Goal: Task Accomplishment & Management: Manage account settings

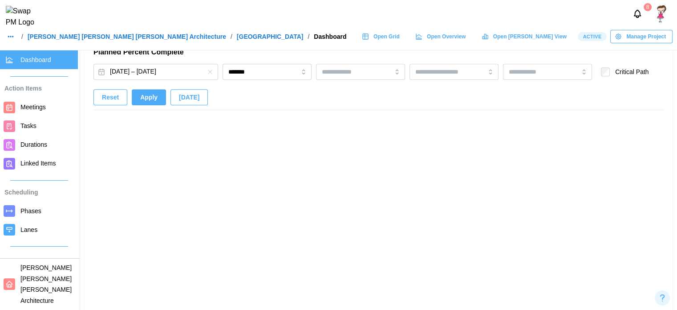
scroll to position [0, 6600]
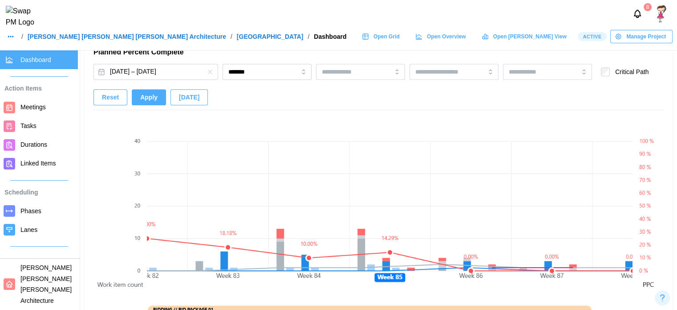
click at [151, 97] on span "Apply" at bounding box center [148, 97] width 17 height 15
click at [173, 69] on button "Feb 24, 2024 – Jun 18, 2030" at bounding box center [156, 72] width 125 height 16
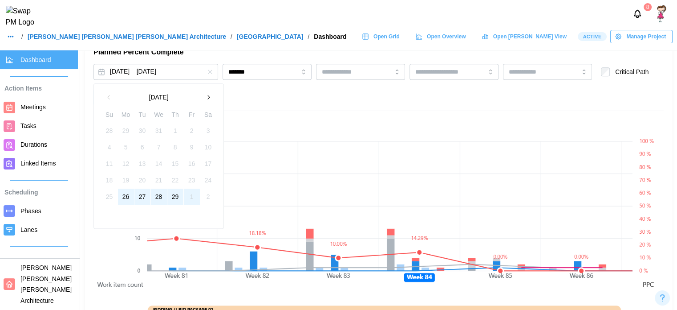
scroll to position [0, 6519]
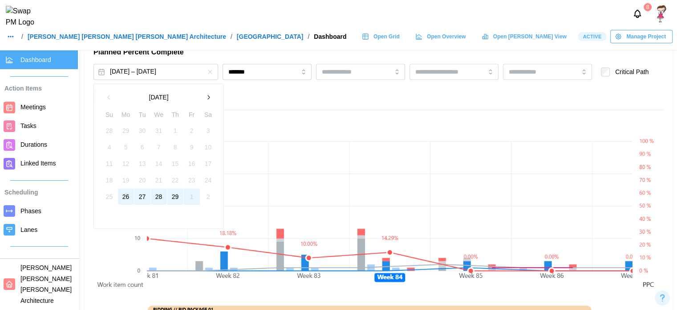
click at [207, 100] on icon "button" at bounding box center [208, 97] width 7 height 7
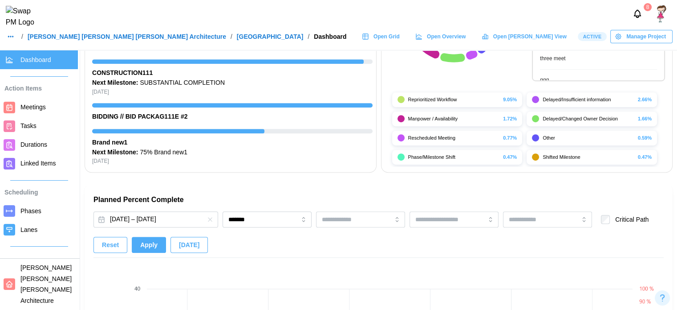
scroll to position [588, 0]
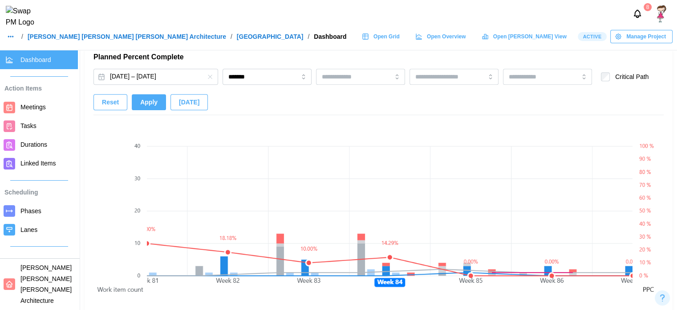
click at [166, 62] on div "Planned Percent Complete Feb 24, 2024 – Jun 18, 2030 ******* Critical Path Rese…" at bounding box center [379, 241] width 570 height 378
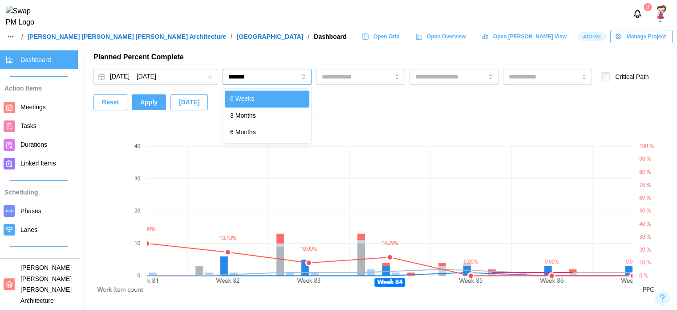
click at [232, 77] on input "*******" at bounding box center [267, 77] width 89 height 16
type input "********"
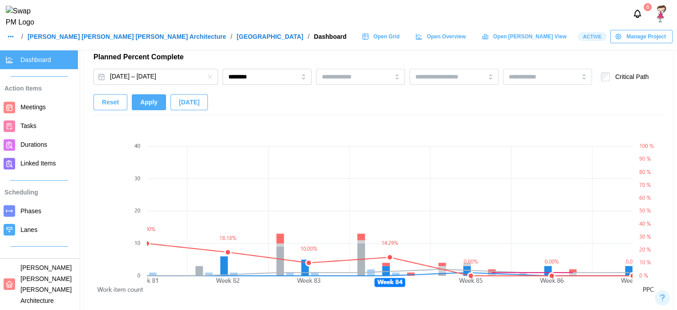
click at [150, 103] on span "Apply" at bounding box center [148, 101] width 17 height 15
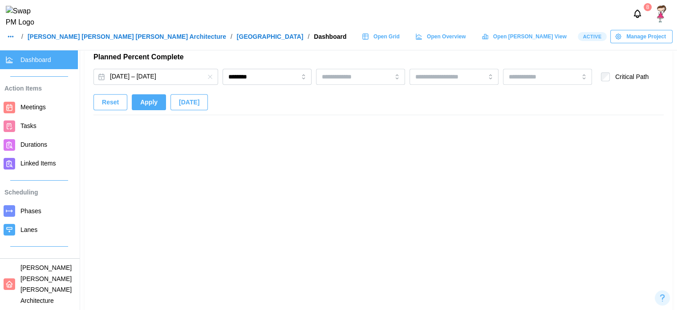
click at [150, 103] on span "Apply" at bounding box center [148, 101] width 17 height 15
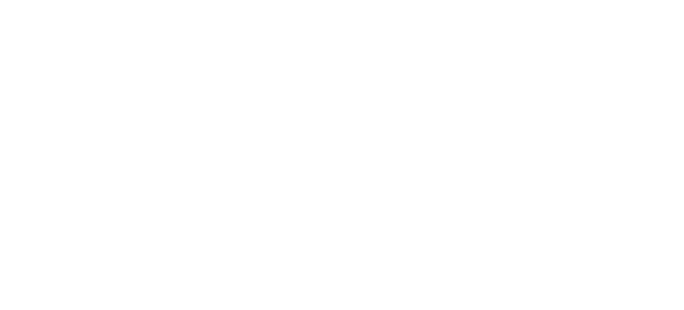
scroll to position [0, 0]
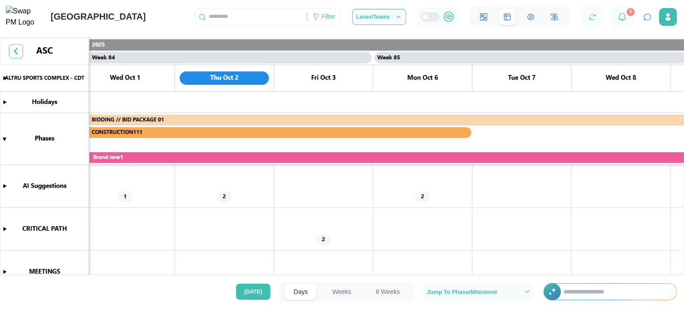
scroll to position [0, 41301]
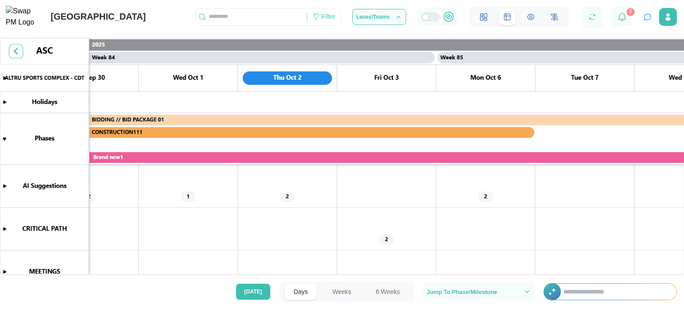
click at [187, 197] on canvas at bounding box center [342, 162] width 684 height 249
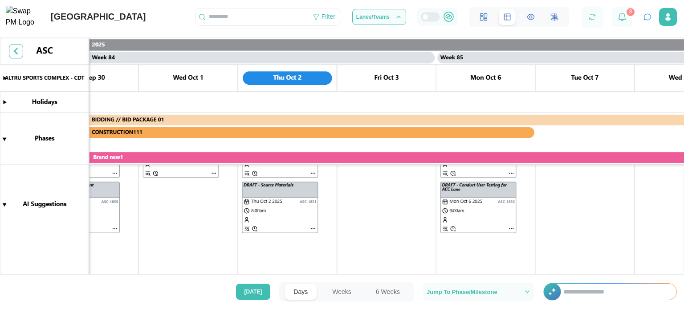
scroll to position [3, 0]
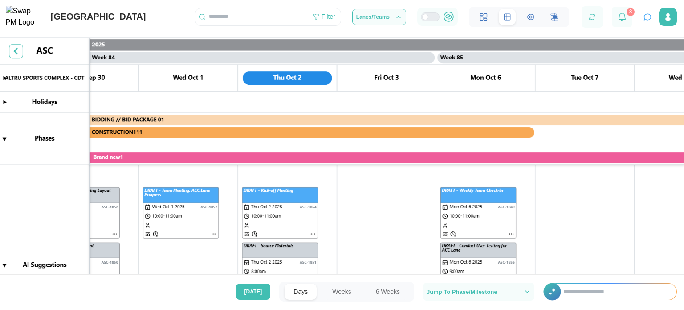
click at [182, 202] on canvas at bounding box center [342, 162] width 684 height 249
click at [256, 212] on canvas at bounding box center [342, 162] width 684 height 249
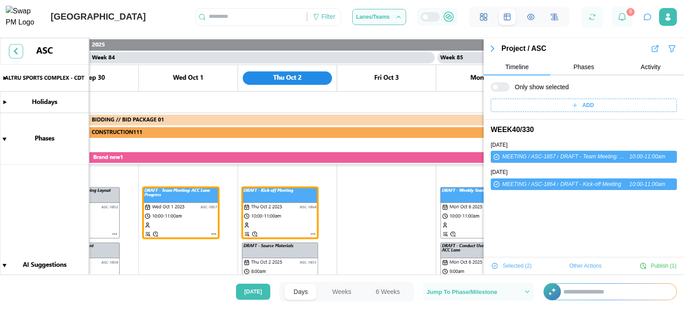
scroll to position [0, 0]
click at [264, 250] on canvas at bounding box center [342, 162] width 684 height 249
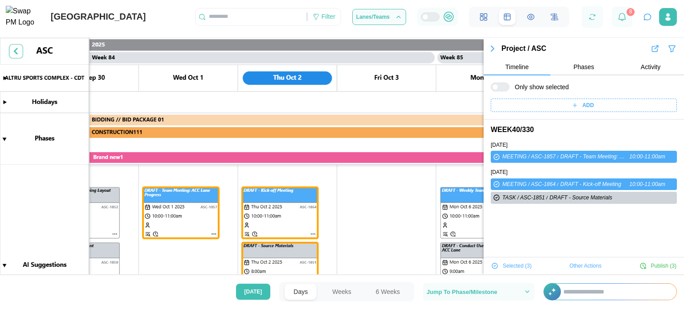
click at [449, 224] on canvas at bounding box center [342, 162] width 684 height 249
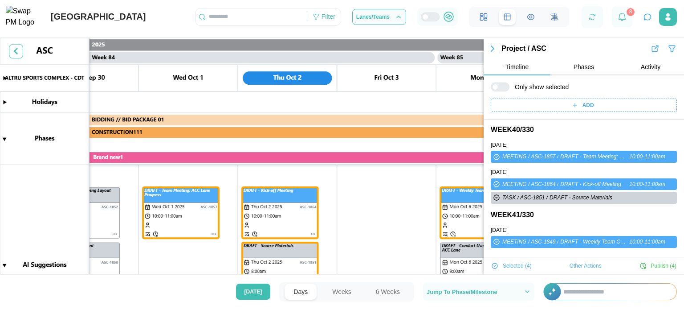
click at [455, 251] on canvas at bounding box center [342, 162] width 684 height 249
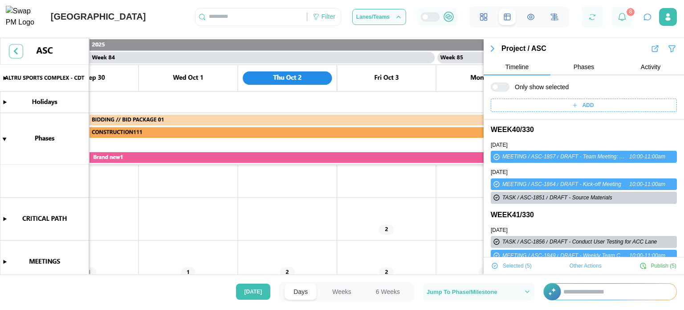
scroll to position [242, 0]
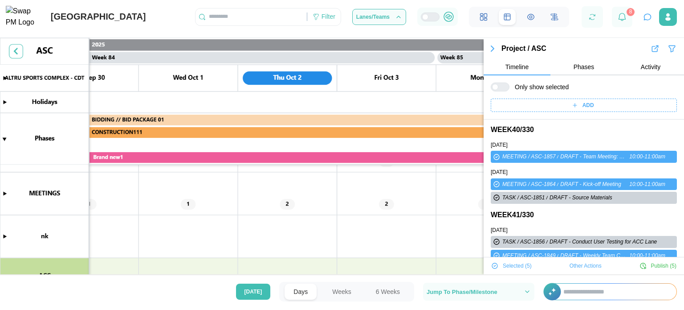
click at [183, 208] on canvas at bounding box center [342, 162] width 684 height 249
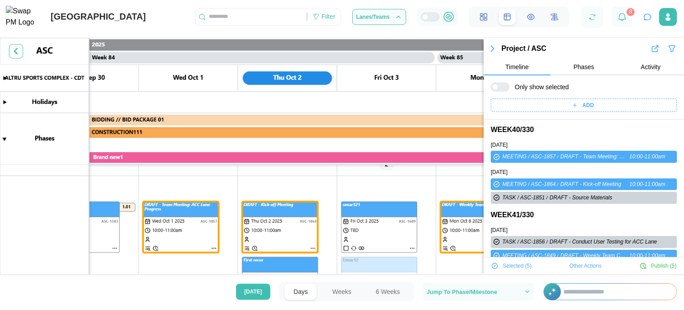
scroll to position [307, 0]
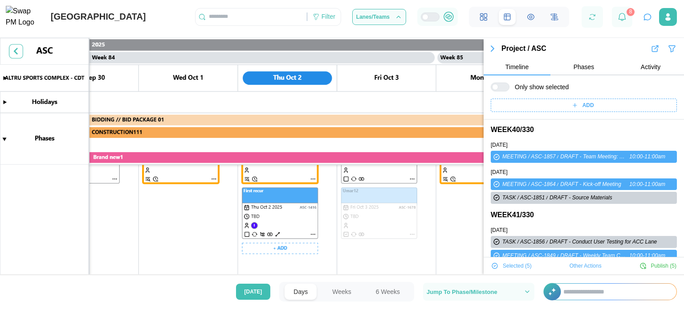
click at [261, 212] on canvas at bounding box center [342, 162] width 684 height 249
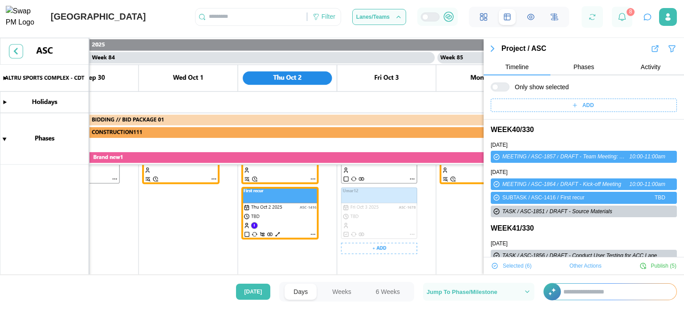
scroll to position [265, 0]
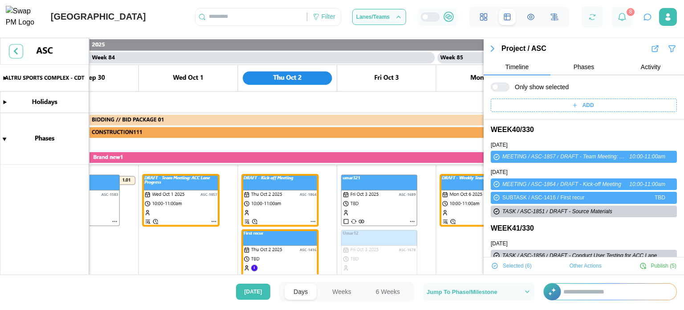
click at [359, 196] on canvas at bounding box center [342, 162] width 684 height 249
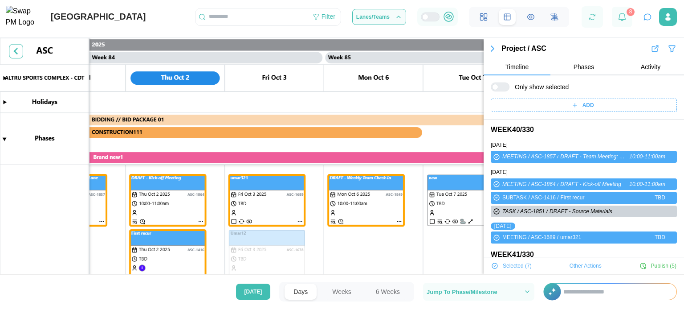
scroll to position [0, 41536]
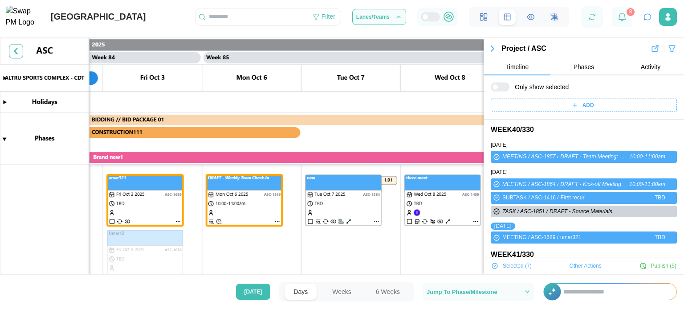
click at [364, 196] on canvas at bounding box center [342, 162] width 684 height 249
click at [441, 196] on canvas at bounding box center [342, 162] width 684 height 249
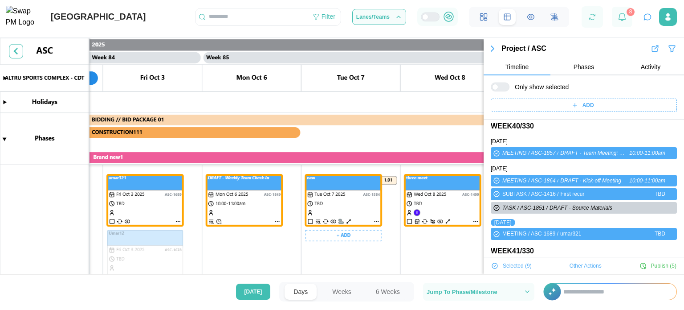
scroll to position [0, 41710]
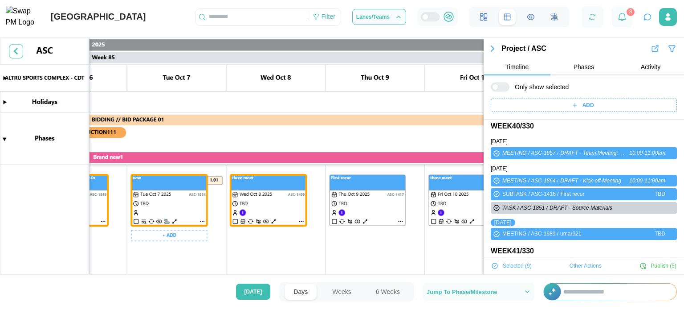
click at [366, 198] on canvas at bounding box center [342, 162] width 684 height 249
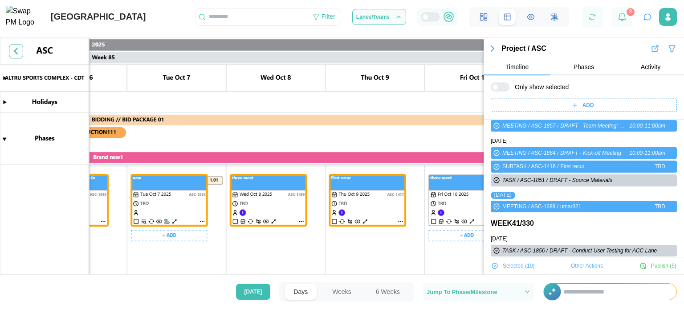
click at [449, 194] on canvas at bounding box center [342, 162] width 684 height 249
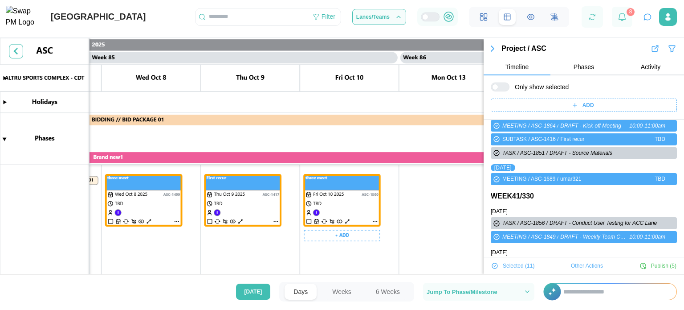
scroll to position [0, 41910]
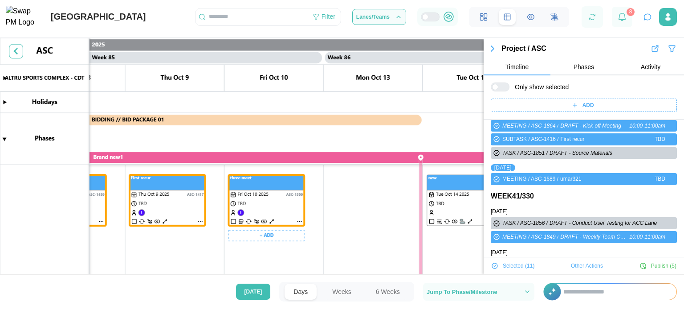
click at [448, 194] on canvas at bounding box center [342, 162] width 684 height 249
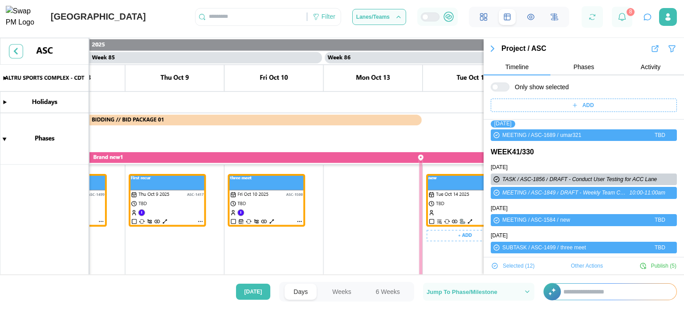
scroll to position [0, 42150]
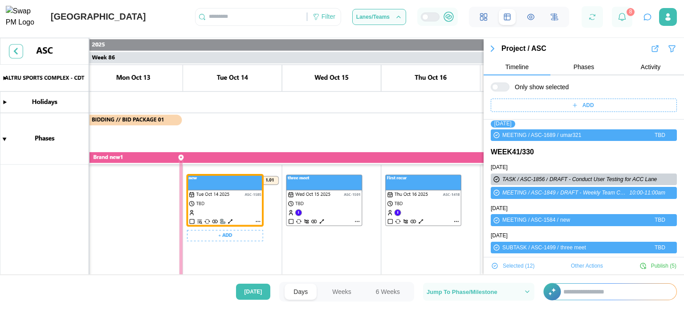
click at [438, 194] on canvas at bounding box center [342, 162] width 684 height 249
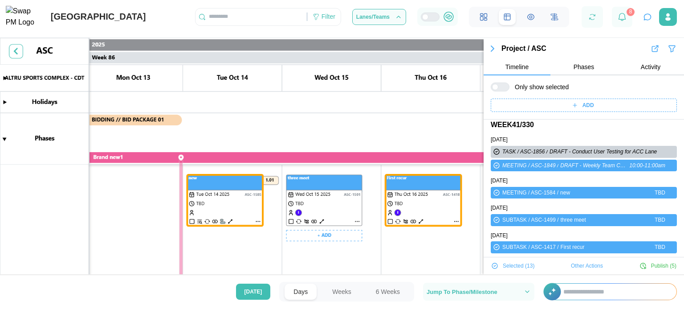
click at [358, 220] on canvas at bounding box center [342, 162] width 684 height 249
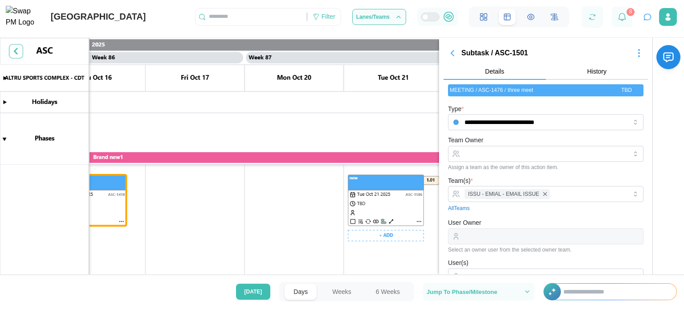
scroll to position [214, 0]
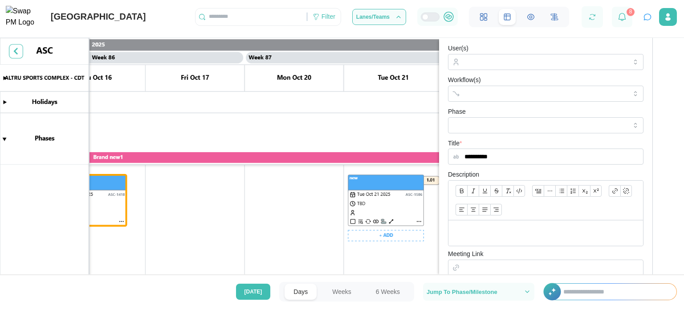
click at [369, 212] on canvas at bounding box center [342, 162] width 684 height 249
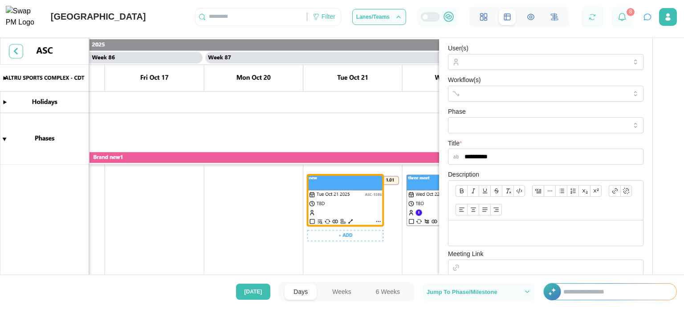
scroll to position [0, 42636]
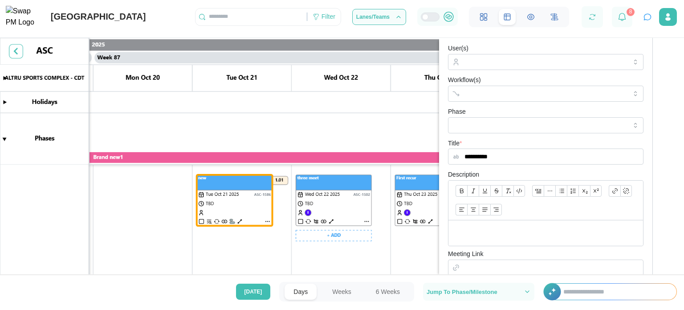
click at [329, 197] on canvas at bounding box center [342, 162] width 684 height 249
click at [414, 196] on canvas at bounding box center [342, 162] width 684 height 249
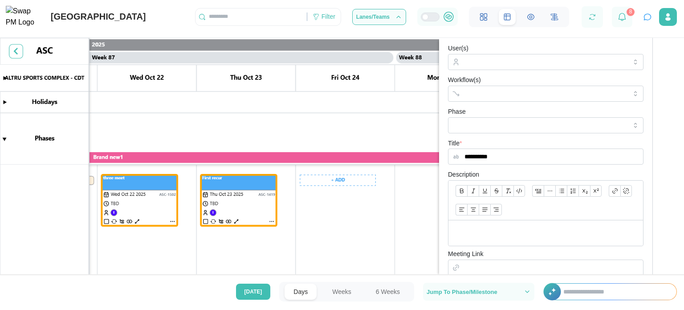
scroll to position [0, 43036]
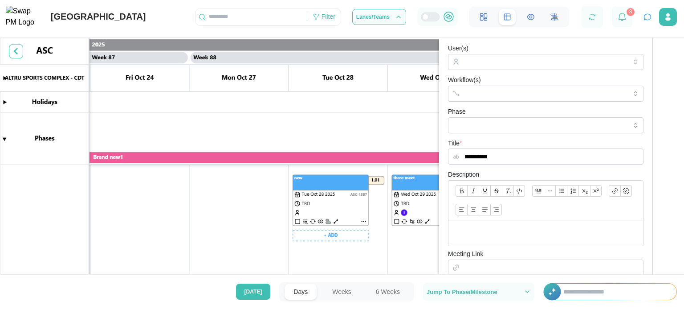
click at [332, 193] on canvas at bounding box center [342, 162] width 684 height 249
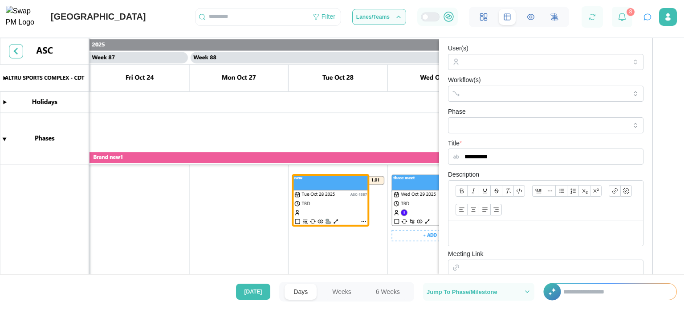
click at [405, 194] on canvas at bounding box center [342, 162] width 684 height 249
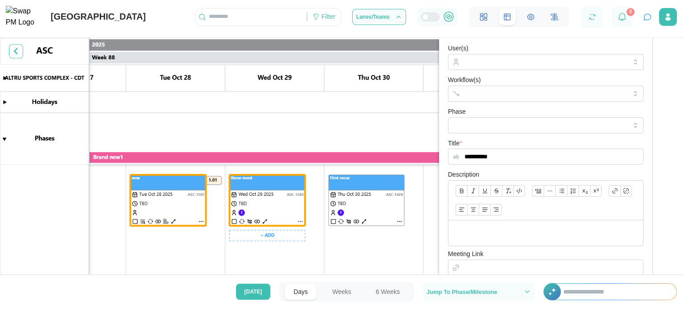
scroll to position [0, 43286]
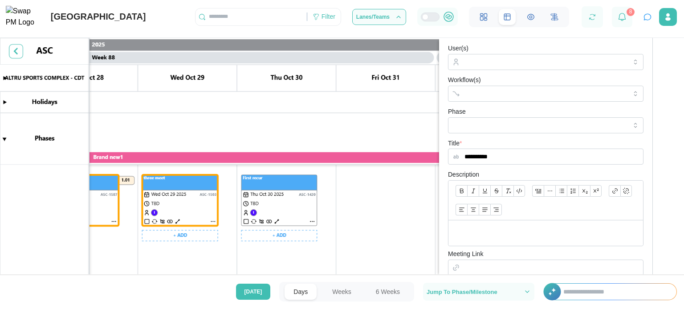
click at [310, 201] on canvas at bounding box center [342, 162] width 684 height 249
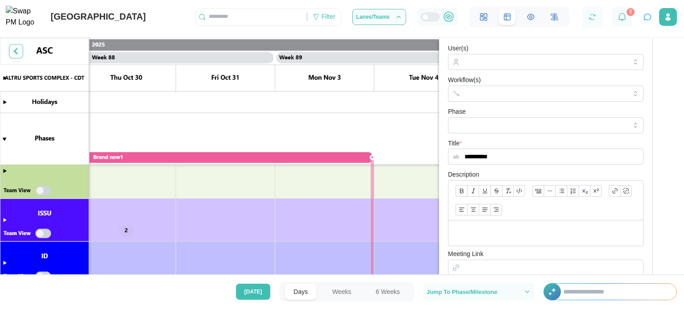
scroll to position [764, 0]
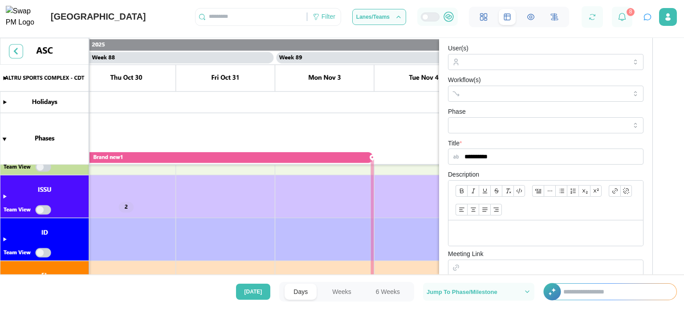
click at [4, 196] on canvas at bounding box center [342, 162] width 684 height 249
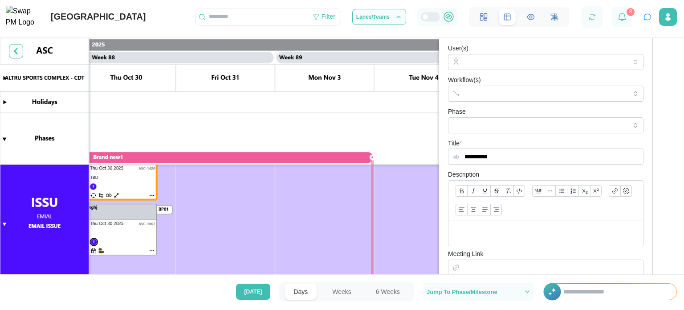
scroll to position [0, 43411]
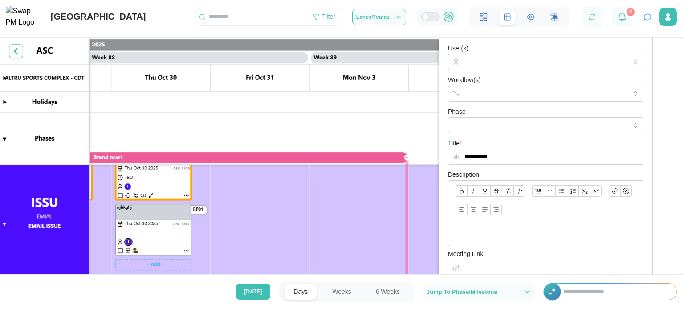
click at [180, 221] on canvas at bounding box center [342, 162] width 684 height 249
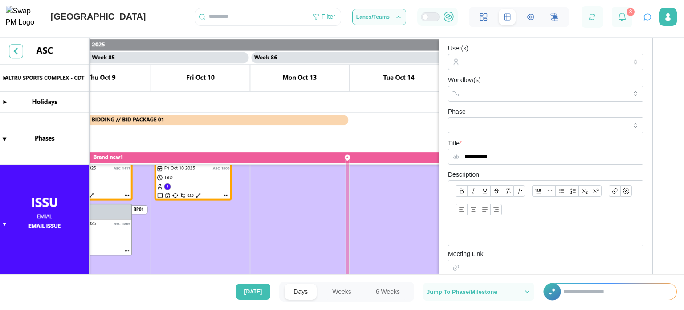
scroll to position [0, 41732]
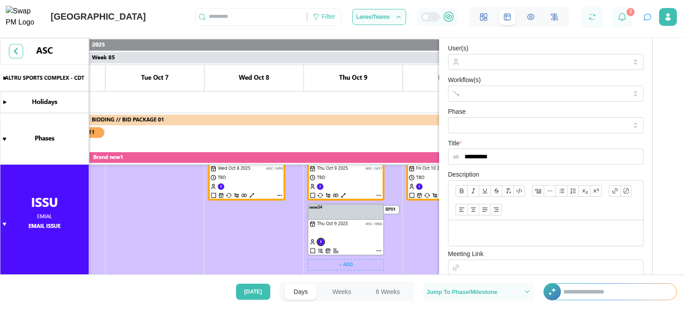
click at [326, 219] on canvas at bounding box center [342, 162] width 684 height 249
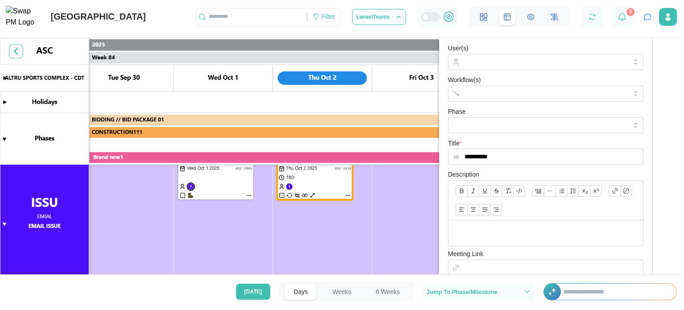
scroll to position [791, 0]
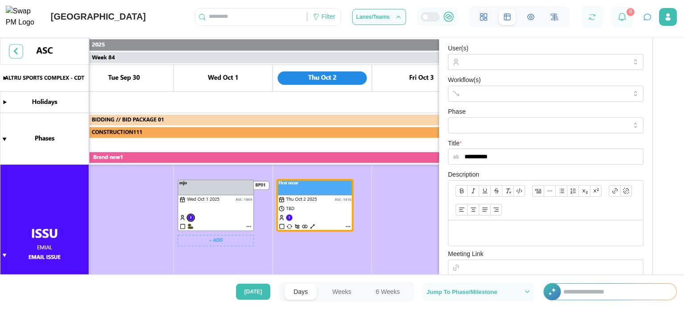
click at [224, 216] on canvas at bounding box center [342, 162] width 684 height 249
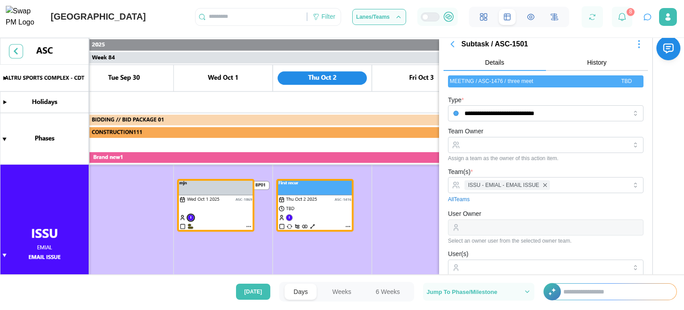
scroll to position [0, 0]
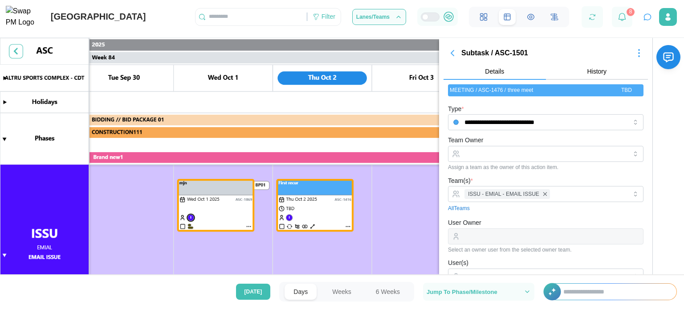
click at [453, 53] on icon "button" at bounding box center [452, 52] width 3 height 5
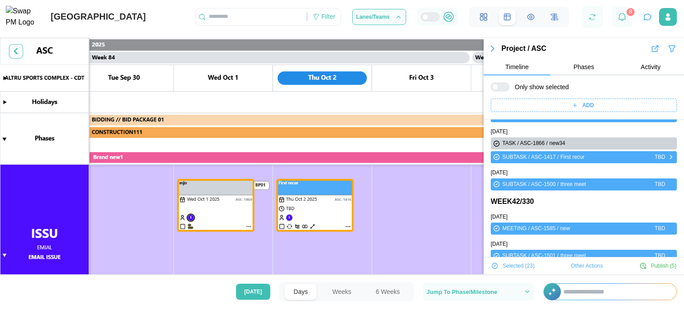
scroll to position [253, 0]
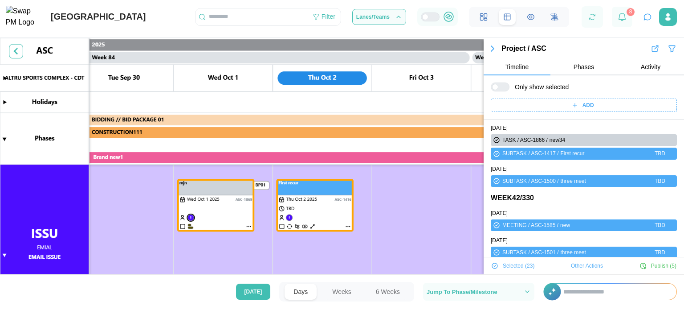
click at [583, 263] on span "Other Actions" at bounding box center [587, 265] width 32 height 12
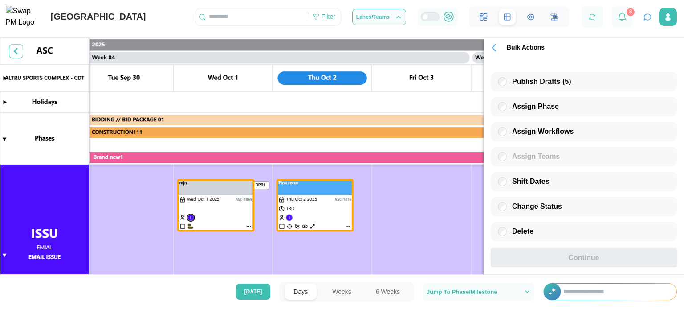
scroll to position [4, 0]
click at [538, 206] on span "Change Status" at bounding box center [537, 206] width 50 height 8
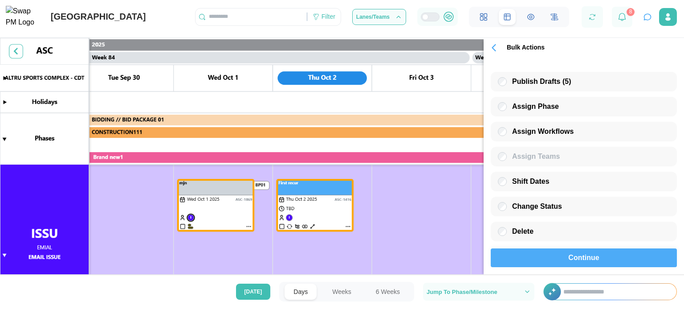
click at [546, 268] on div "Publish Drafts (5) Assign Phase Assign Workflows Assign Teams Shift Dates Chang…" at bounding box center [584, 165] width 200 height 218
click at [549, 260] on div "Continue" at bounding box center [584, 258] width 166 height 18
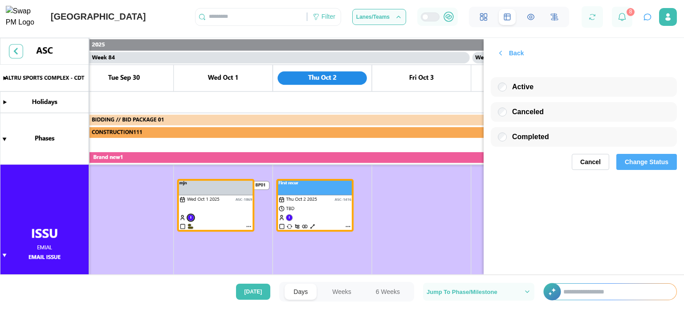
scroll to position [0, 0]
click at [538, 140] on span "Completed" at bounding box center [530, 137] width 37 height 8
click at [649, 162] on span "Change Status" at bounding box center [647, 161] width 44 height 15
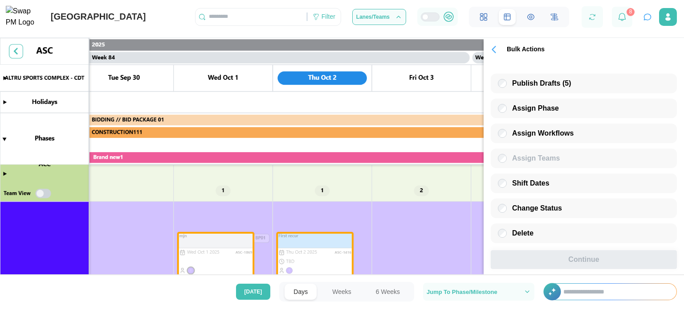
scroll to position [714, 0]
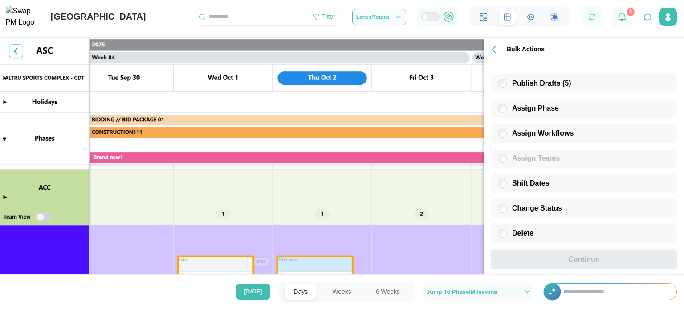
click at [5, 201] on canvas at bounding box center [342, 162] width 684 height 249
click at [2, 197] on canvas at bounding box center [342, 162] width 684 height 249
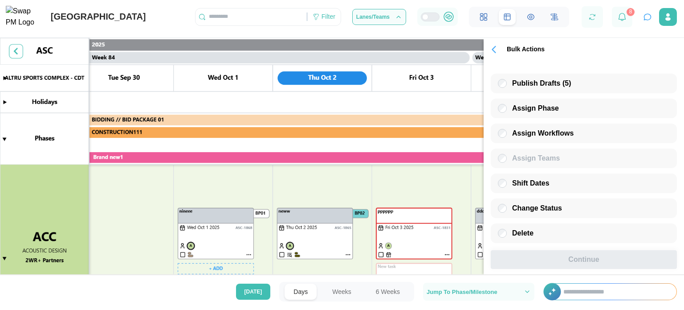
scroll to position [766, 0]
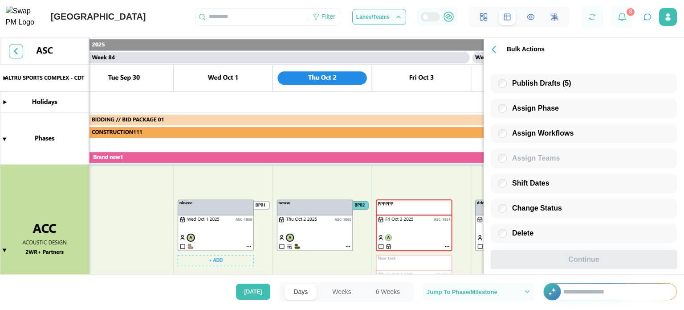
click at [232, 234] on canvas at bounding box center [342, 162] width 684 height 249
click at [312, 231] on canvas at bounding box center [342, 162] width 684 height 249
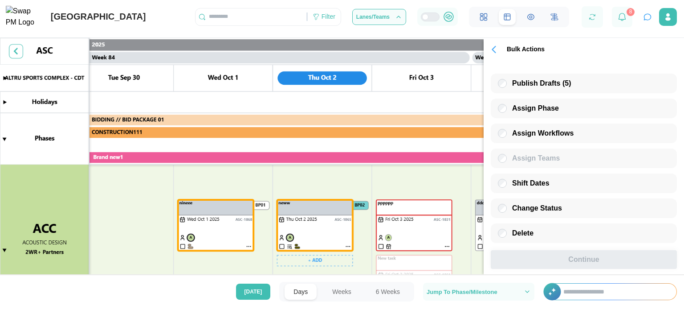
scroll to position [0, 41373]
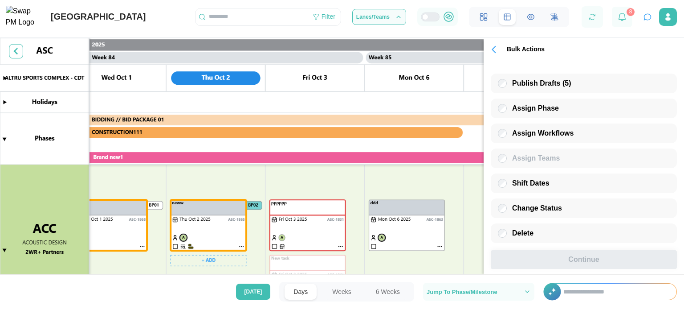
click at [374, 228] on canvas at bounding box center [342, 162] width 684 height 249
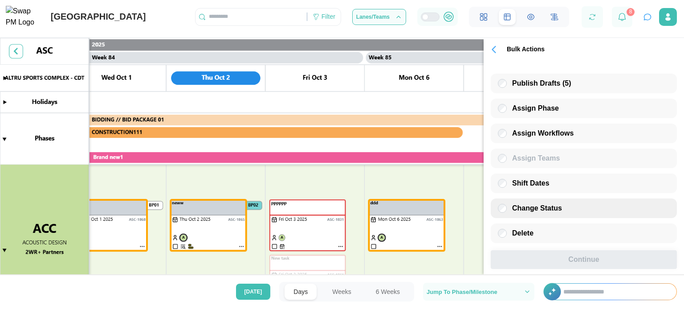
click at [552, 209] on span "Change Status" at bounding box center [537, 208] width 50 height 8
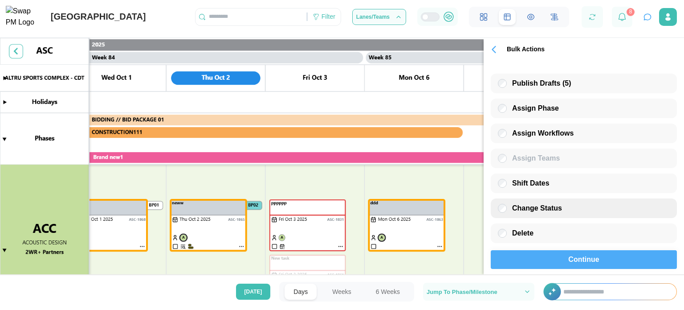
scroll to position [4, 0]
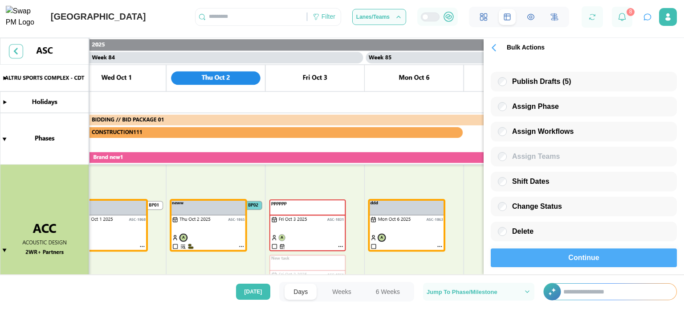
click at [559, 254] on div "Continue" at bounding box center [584, 258] width 166 height 18
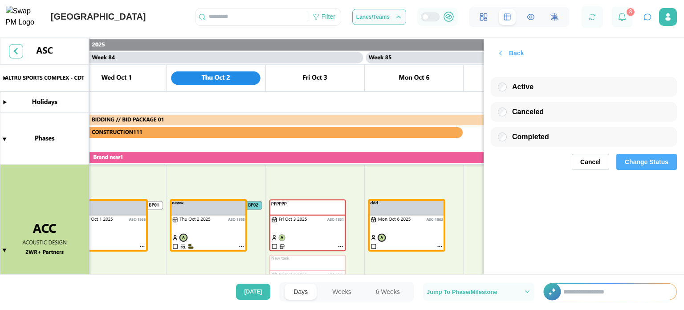
scroll to position [0, 0]
click at [516, 139] on span "Completed" at bounding box center [530, 137] width 37 height 8
click at [640, 163] on span "Change Status" at bounding box center [647, 161] width 44 height 15
click at [285, 219] on canvas at bounding box center [342, 162] width 684 height 249
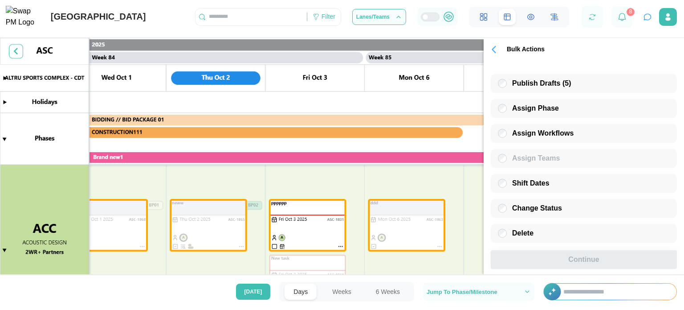
click at [285, 219] on canvas at bounding box center [342, 162] width 684 height 249
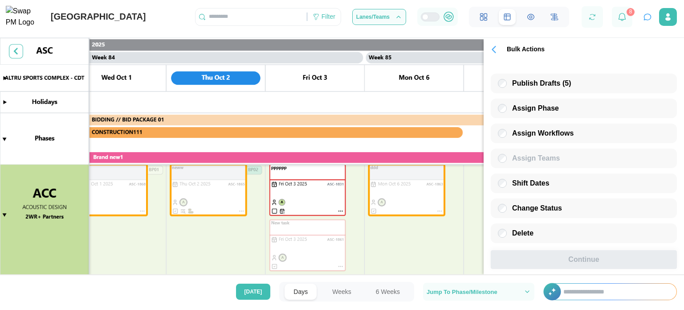
click at [274, 212] on canvas at bounding box center [342, 162] width 684 height 249
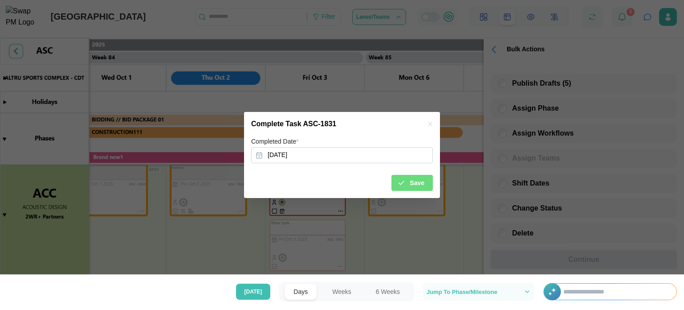
click at [414, 184] on span "Save" at bounding box center [417, 182] width 15 height 15
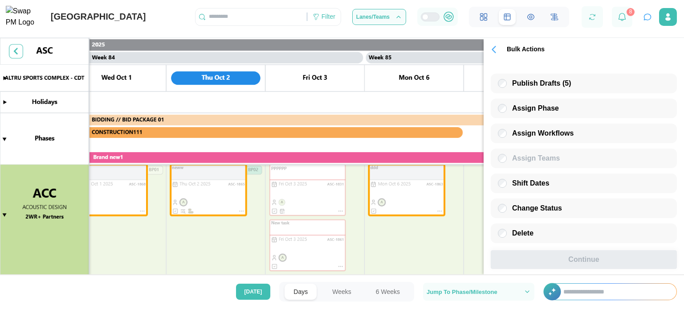
click at [493, 51] on icon "button" at bounding box center [494, 49] width 3 height 6
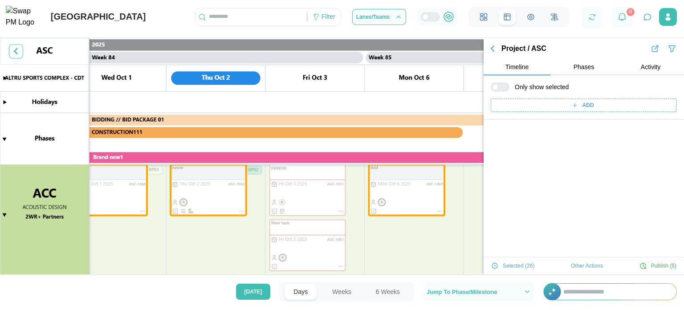
scroll to position [226, 0]
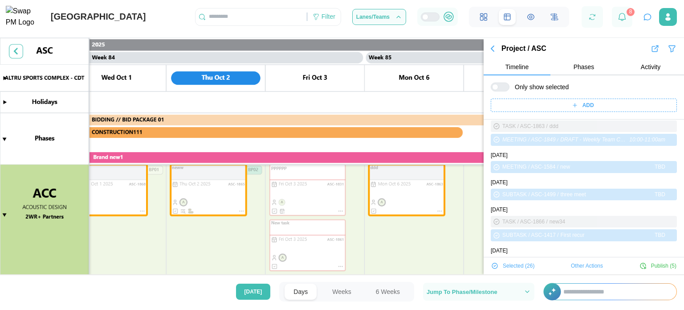
click at [494, 52] on icon "button" at bounding box center [492, 48] width 11 height 11
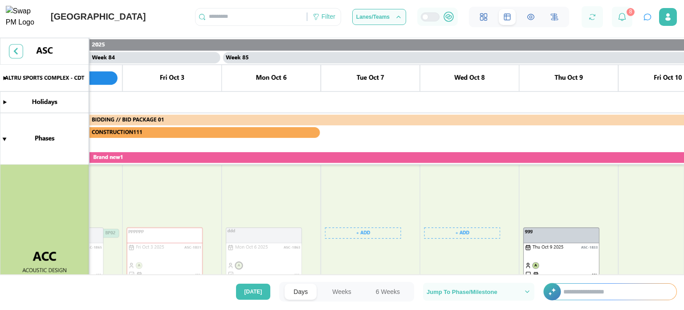
scroll to position [0, 41609]
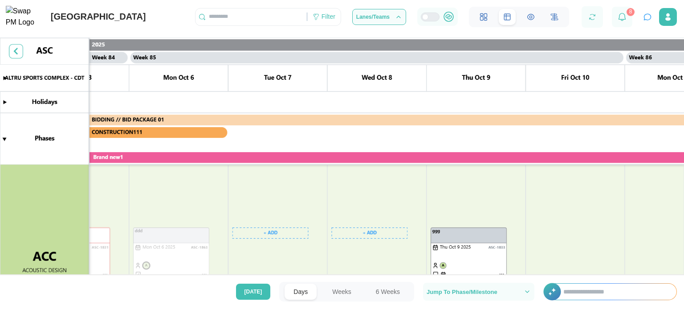
click at [430, 220] on canvas at bounding box center [342, 162] width 684 height 249
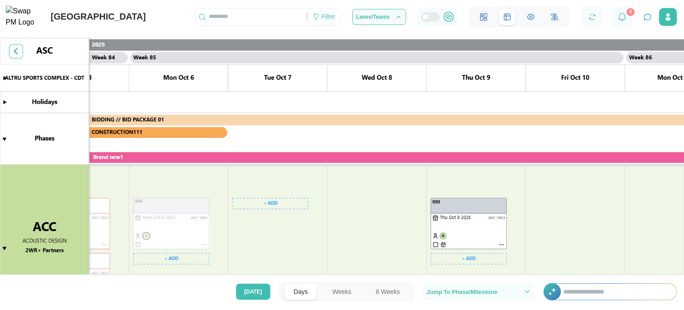
click at [436, 242] on canvas at bounding box center [342, 162] width 684 height 249
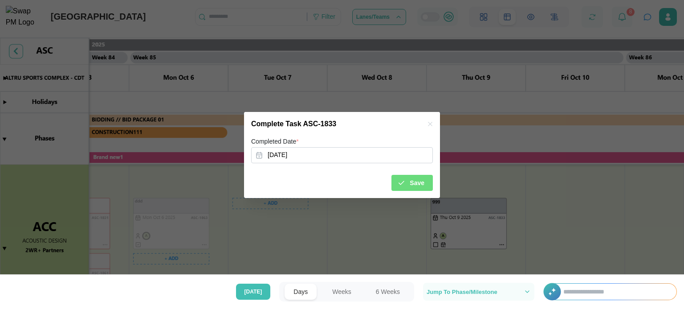
click at [419, 181] on span "Save" at bounding box center [417, 182] width 15 height 15
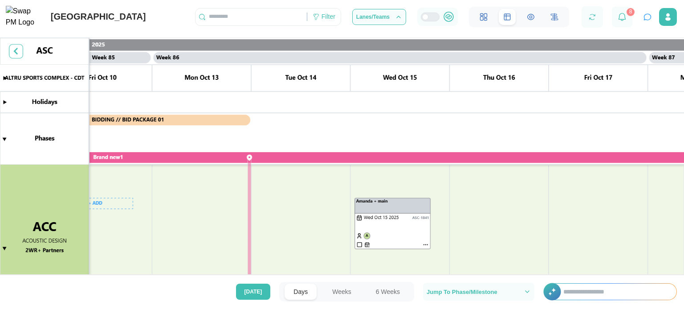
scroll to position [0, 42082]
click at [360, 244] on canvas at bounding box center [342, 162] width 684 height 249
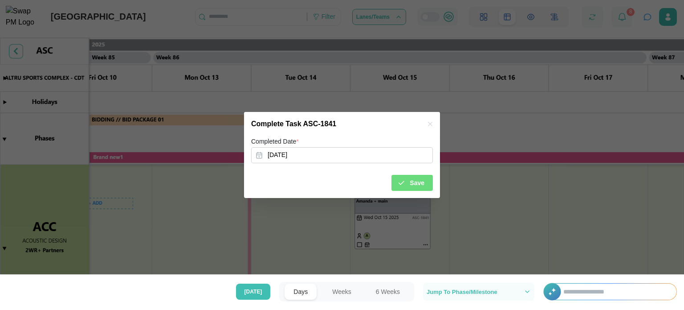
click at [408, 181] on div "Save" at bounding box center [410, 182] width 27 height 15
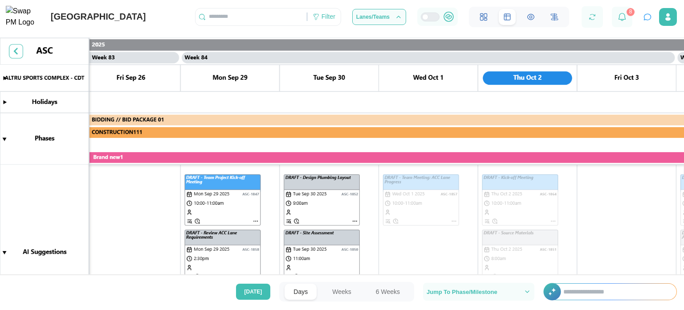
scroll to position [16, 0]
click at [233, 196] on canvas at bounding box center [342, 162] width 684 height 249
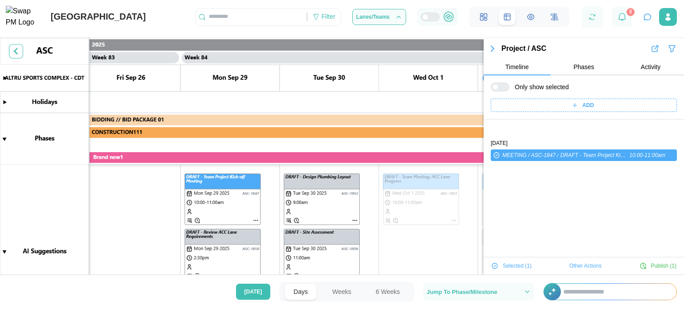
scroll to position [30, 0]
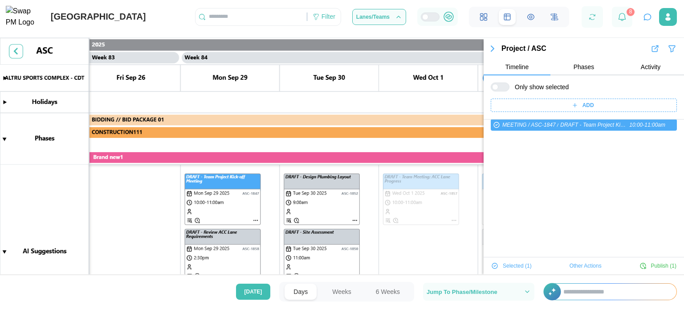
click at [231, 254] on canvas at bounding box center [342, 162] width 684 height 249
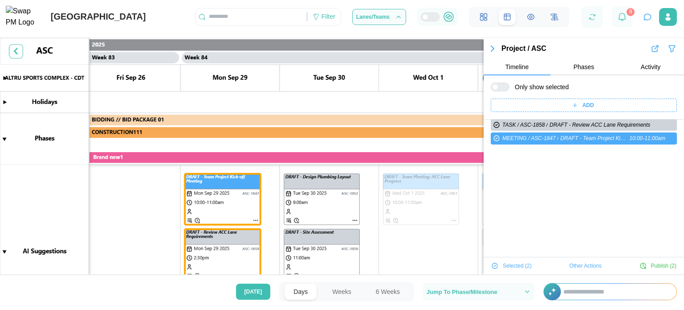
drag, startPoint x: 298, startPoint y: 233, endPoint x: 293, endPoint y: 199, distance: 34.6
click at [293, 199] on canvas at bounding box center [342, 162] width 684 height 249
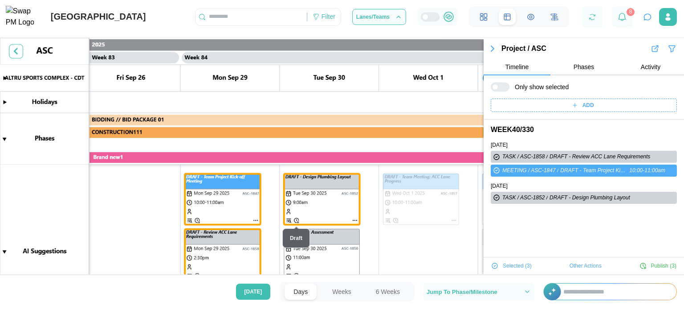
click at [306, 238] on div "Draft" at bounding box center [296, 238] width 28 height 20
click at [330, 249] on canvas at bounding box center [342, 162] width 684 height 249
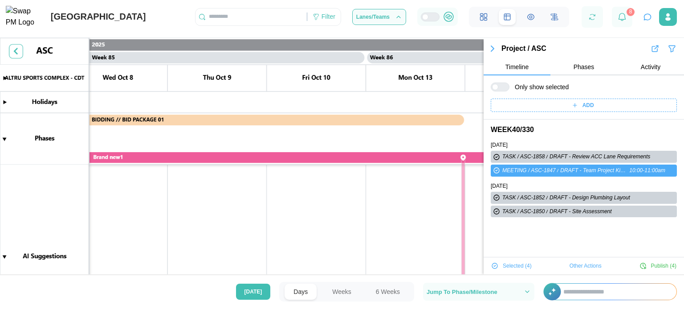
scroll to position [0, 41899]
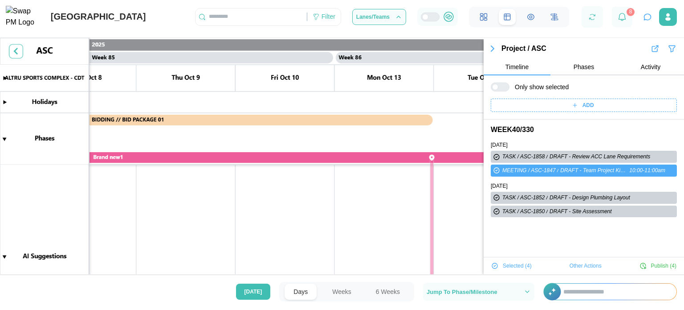
click at [575, 265] on span "Other Actions" at bounding box center [586, 265] width 32 height 12
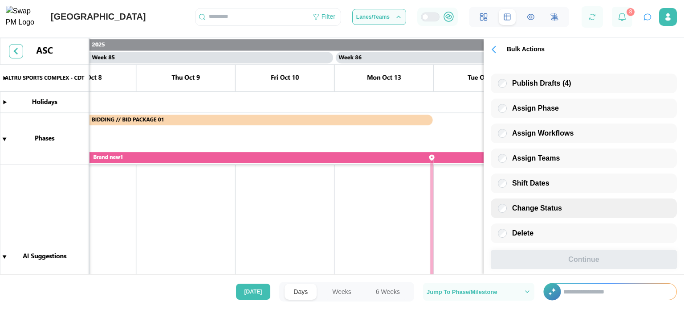
click at [535, 212] on span "Change Status" at bounding box center [537, 208] width 50 height 8
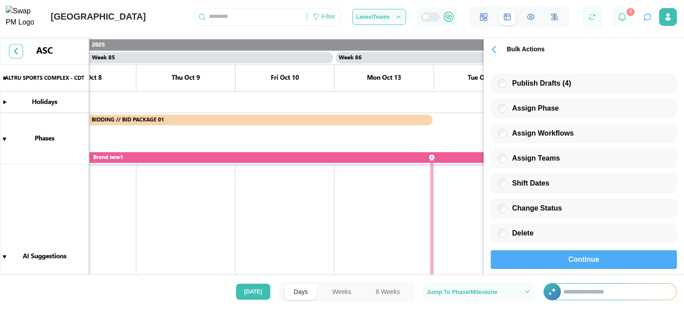
click at [556, 253] on div "Continue" at bounding box center [584, 259] width 166 height 18
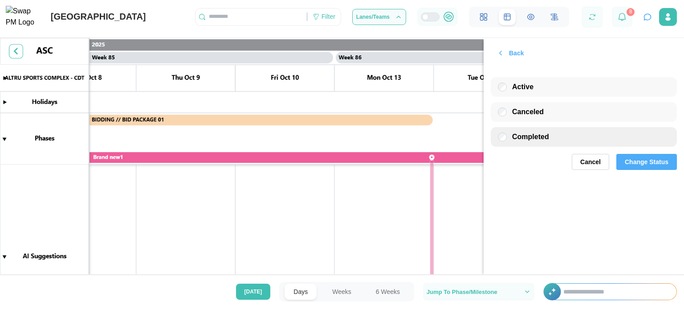
click at [527, 136] on span "Completed" at bounding box center [530, 137] width 37 height 8
click at [640, 163] on span "Change Status" at bounding box center [647, 161] width 44 height 15
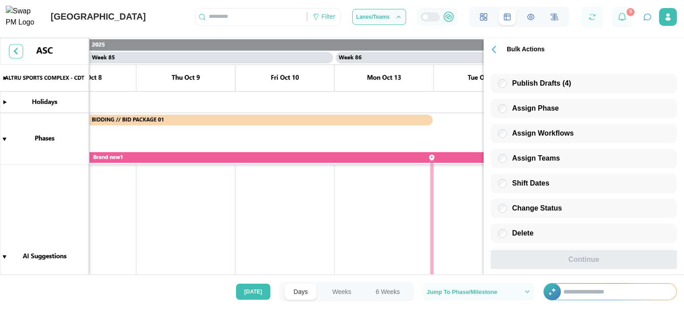
click at [492, 52] on icon "button" at bounding box center [494, 49] width 12 height 12
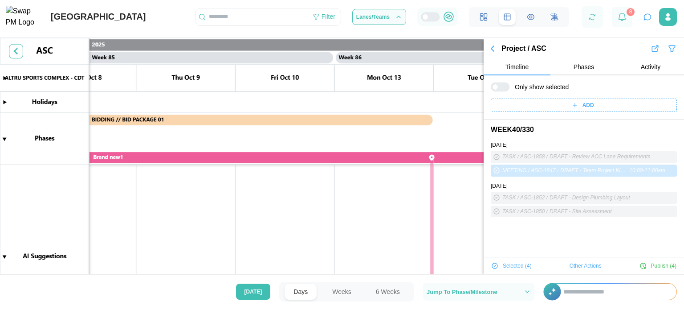
scroll to position [354, 0]
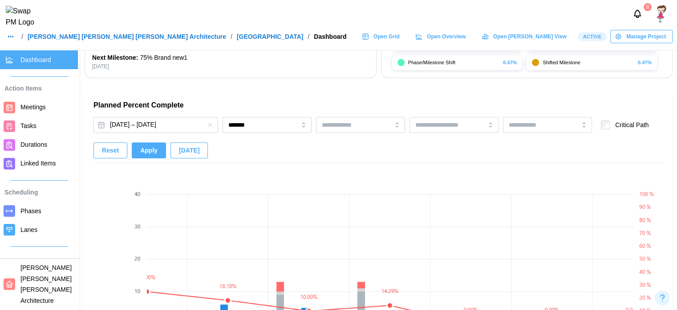
scroll to position [0, 6524]
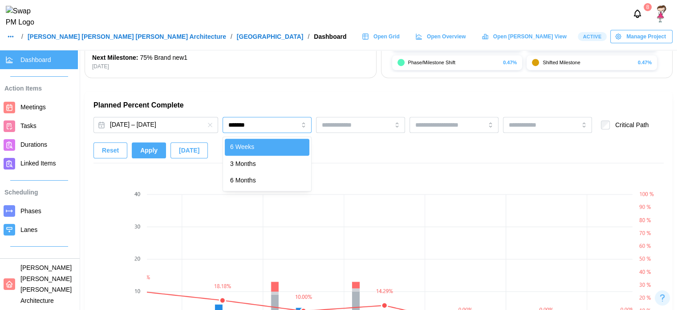
click at [250, 128] on input "*******" at bounding box center [267, 125] width 89 height 16
type input "********"
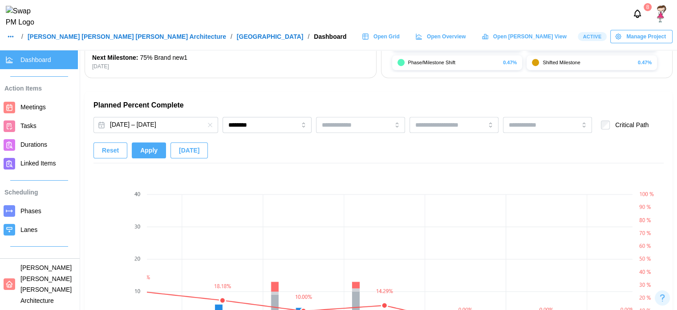
click at [143, 156] on span "Apply" at bounding box center [148, 150] width 17 height 15
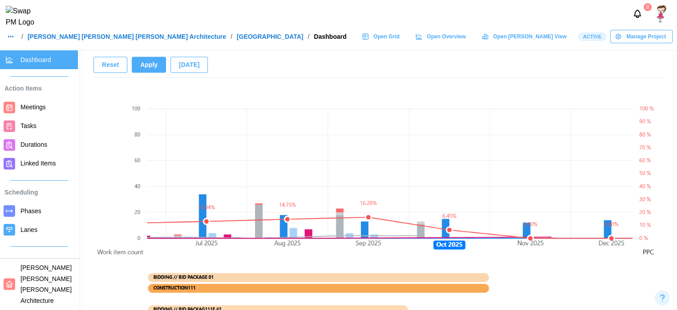
scroll to position [0, 1358]
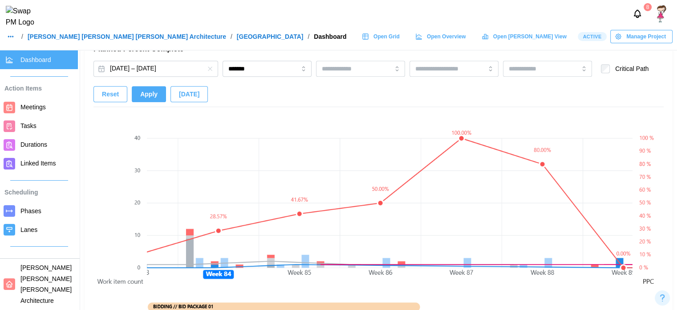
scroll to position [0, 6648]
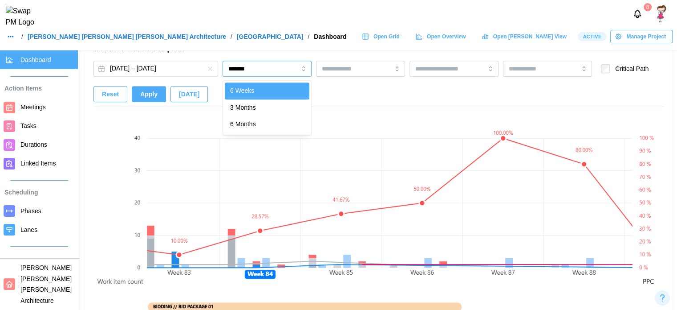
click at [250, 74] on input "*******" at bounding box center [267, 69] width 89 height 16
type input "********"
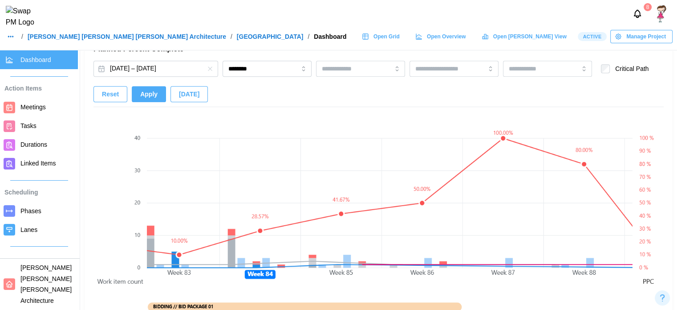
click at [151, 95] on span "Apply" at bounding box center [148, 93] width 17 height 15
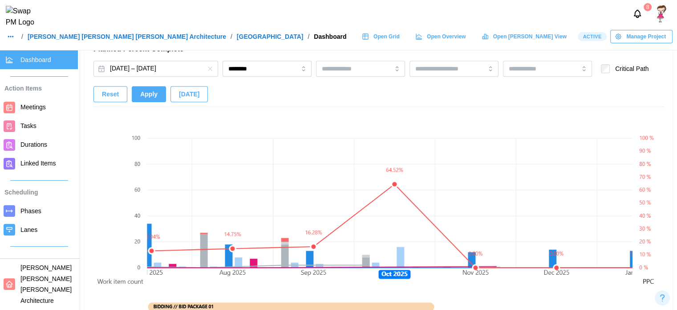
scroll to position [0, 1417]
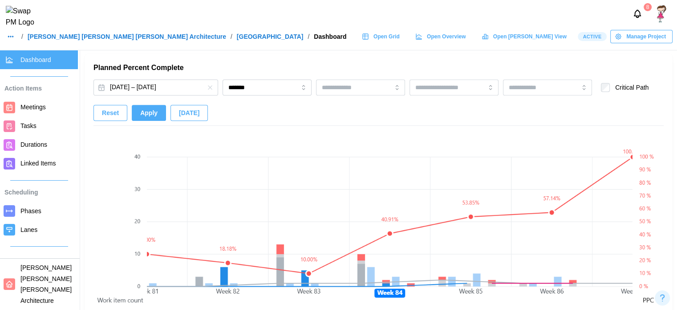
scroll to position [577, 0]
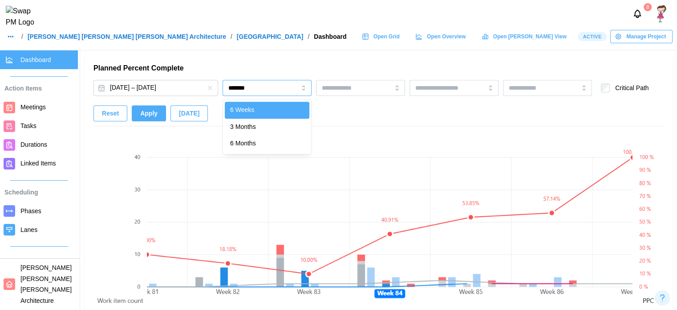
click at [264, 86] on input "*******" at bounding box center [267, 88] width 89 height 16
type input "********"
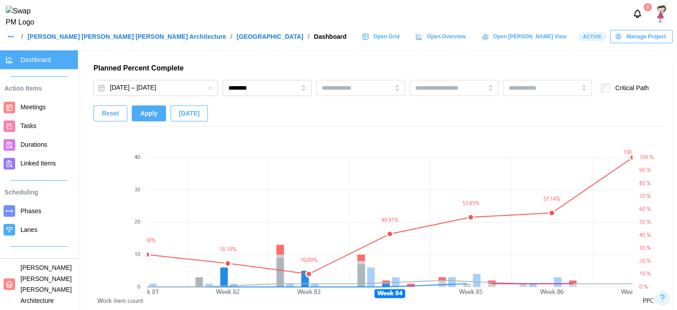
click at [149, 108] on span "Apply" at bounding box center [148, 113] width 17 height 15
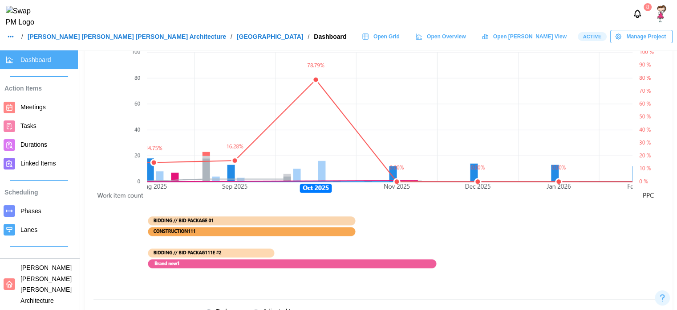
scroll to position [0, 1493]
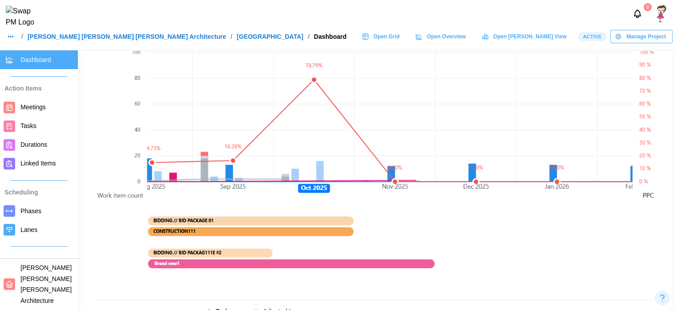
click at [313, 174] on canvas at bounding box center [390, 158] width 486 height 266
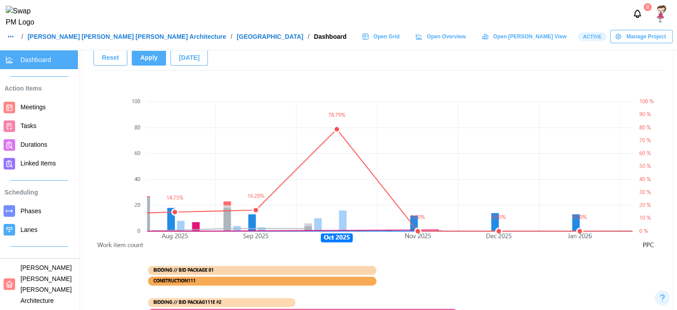
scroll to position [632, 0]
